Goal: Information Seeking & Learning: Learn about a topic

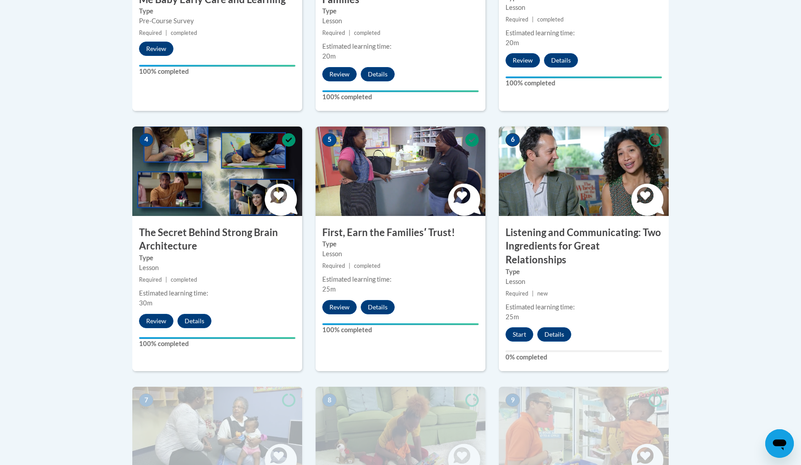
scroll to position [422, 0]
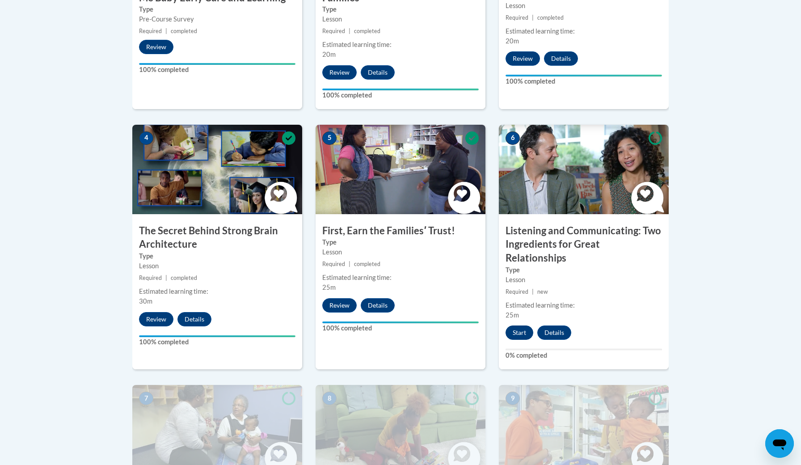
click at [513, 325] on button "Start" at bounding box center [519, 332] width 28 height 14
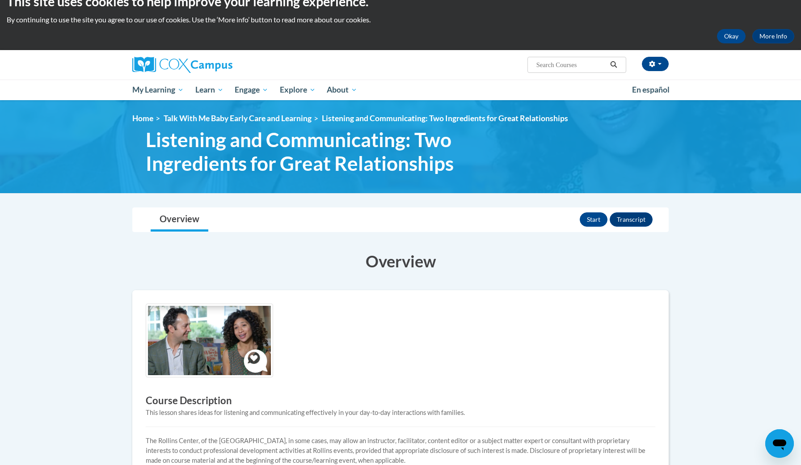
scroll to position [16, 0]
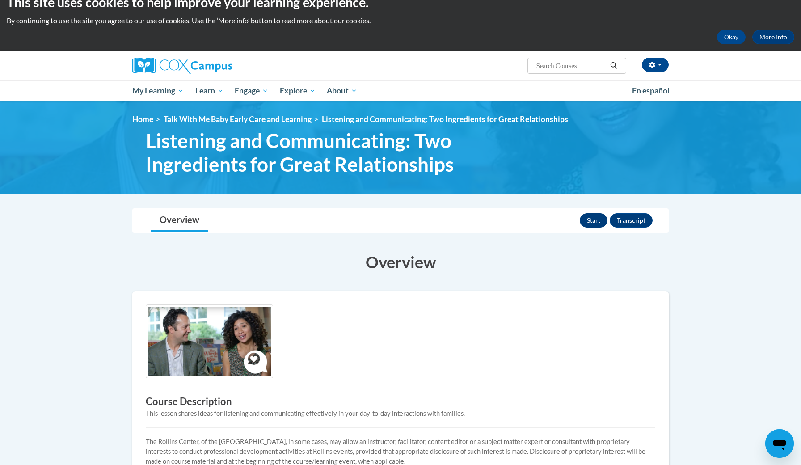
click at [587, 220] on button "Start" at bounding box center [594, 220] width 28 height 14
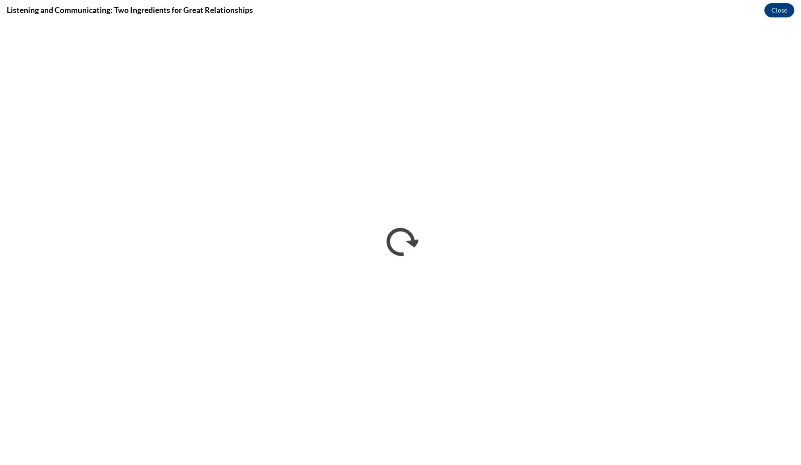
scroll to position [0, 0]
